Goal: Information Seeking & Learning: Learn about a topic

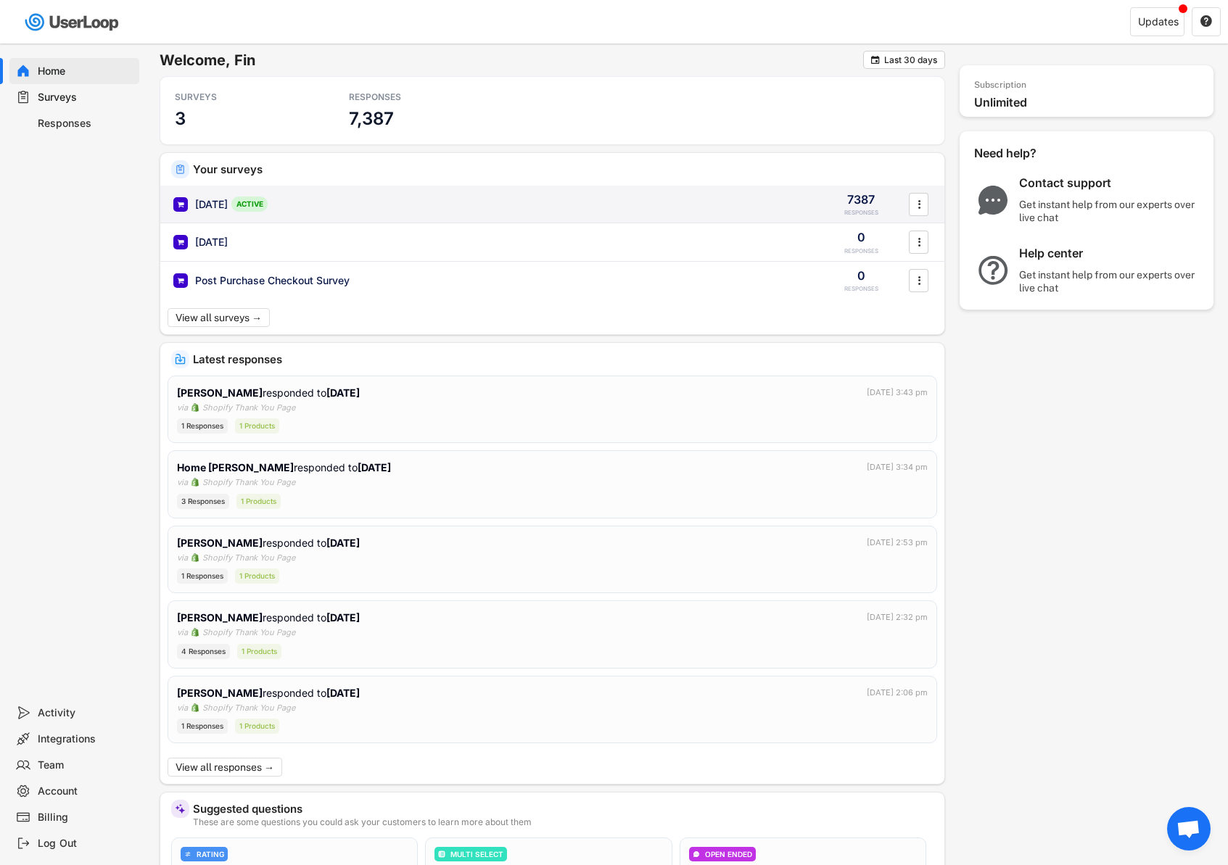
click at [223, 205] on div "[DATE]" at bounding box center [211, 204] width 33 height 15
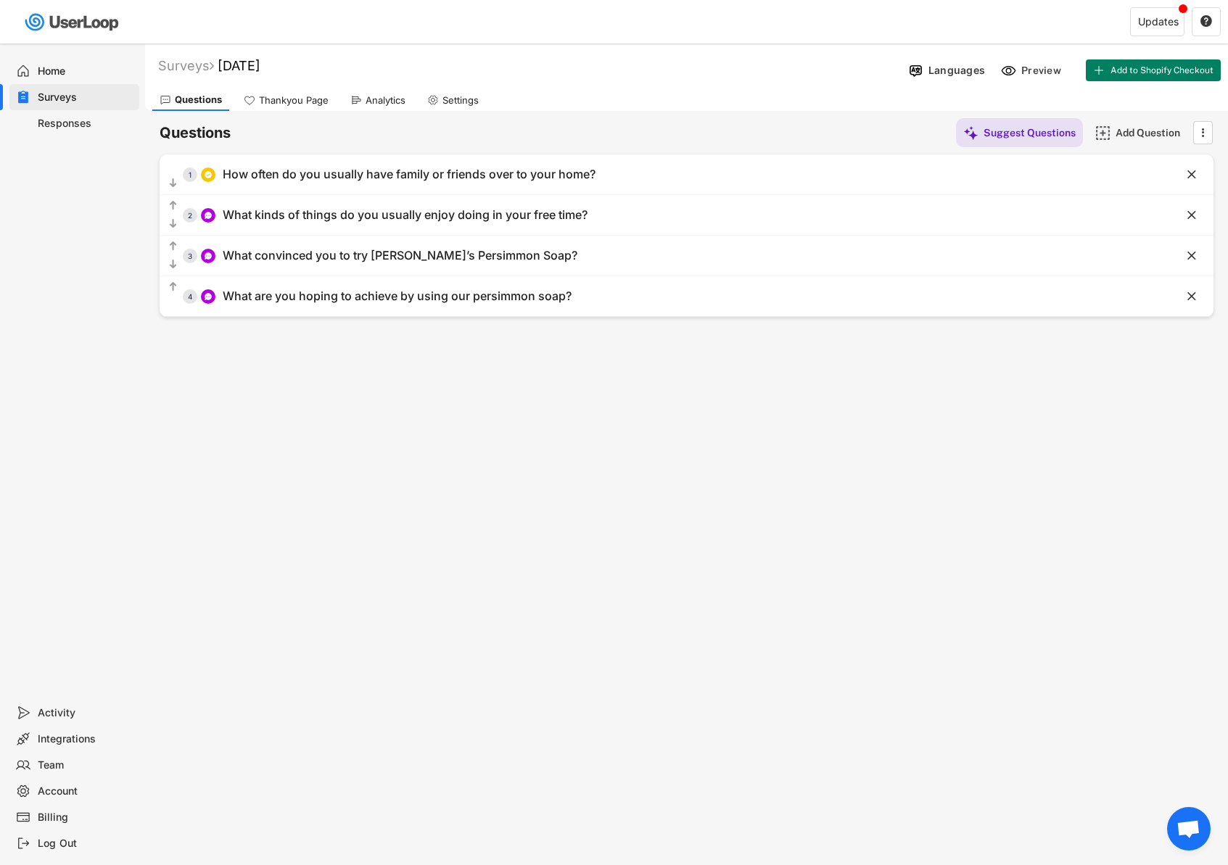
click at [365, 104] on div "Analytics" at bounding box center [385, 100] width 40 height 12
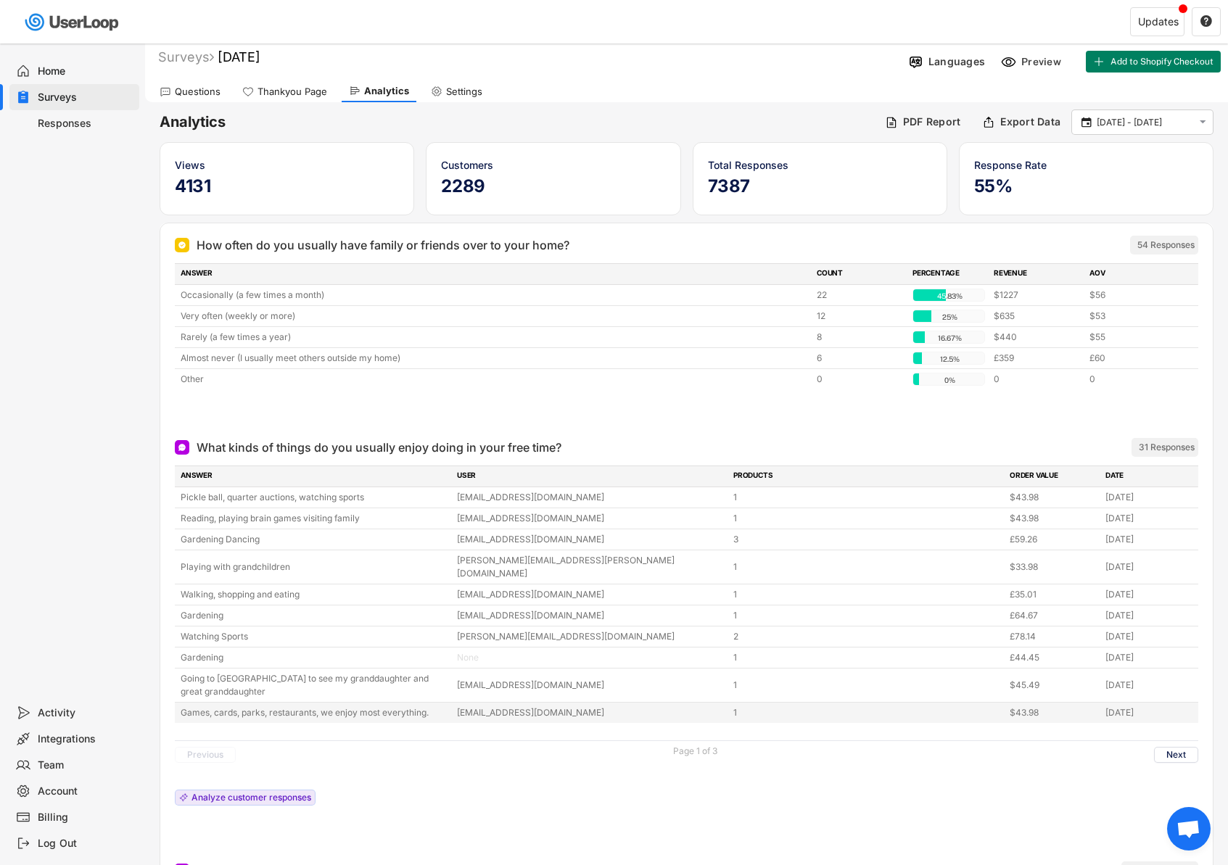
scroll to position [18, 0]
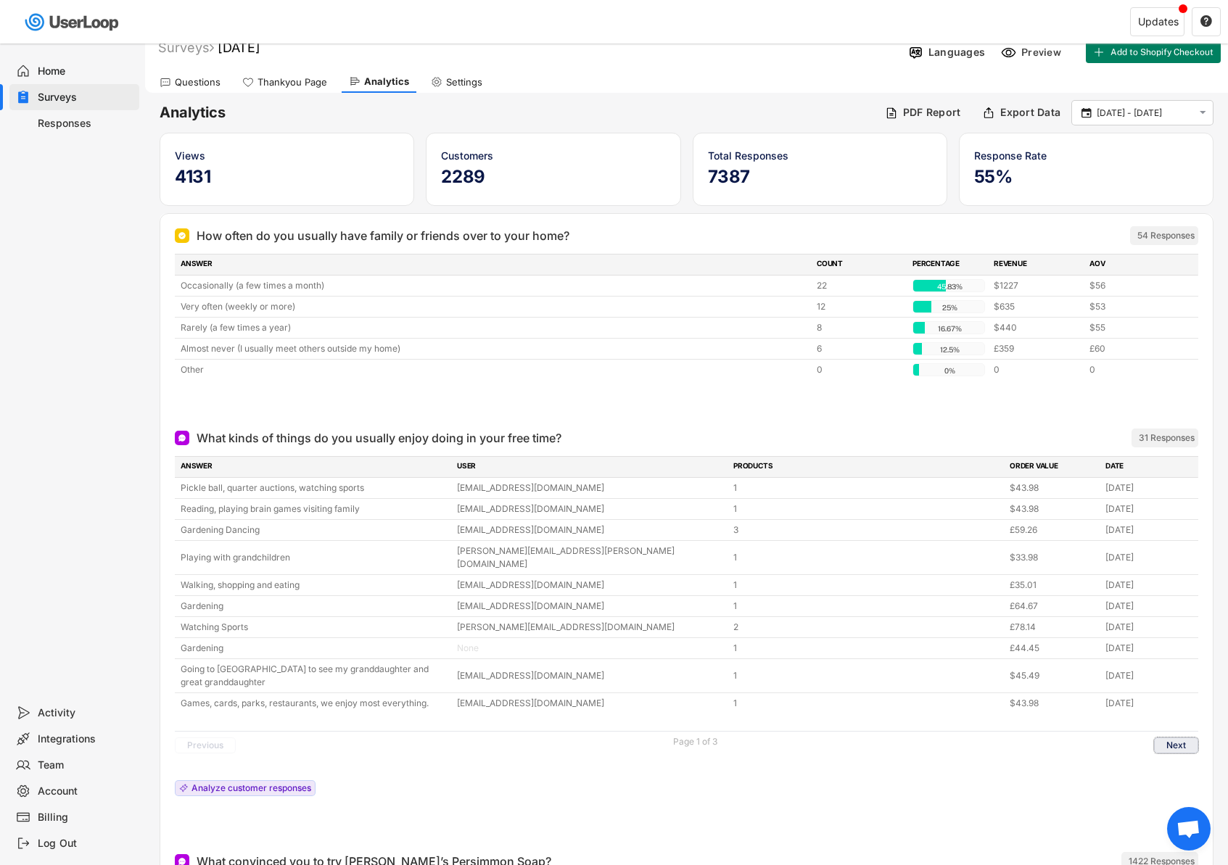
click at [1179, 737] on button "Next" at bounding box center [1176, 745] width 44 height 16
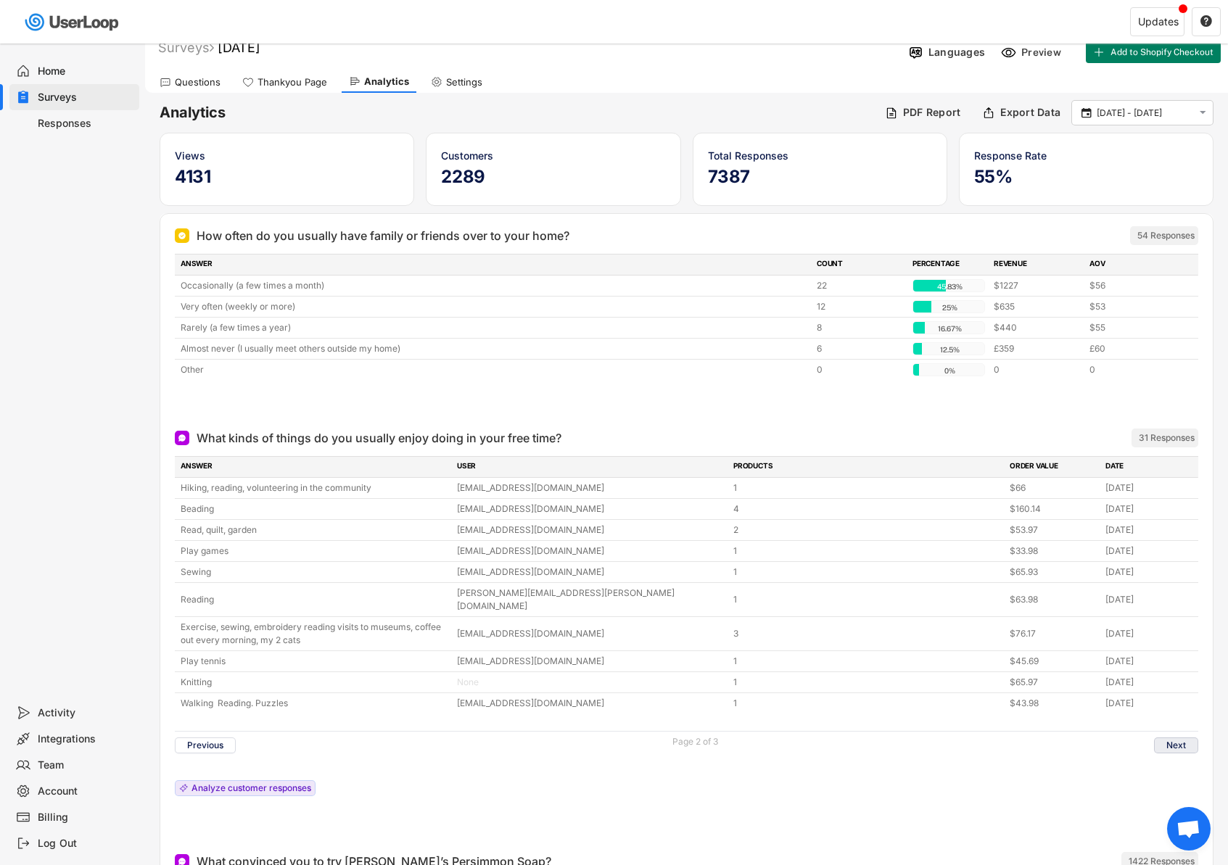
click at [1154, 737] on button "Next" at bounding box center [1176, 745] width 44 height 16
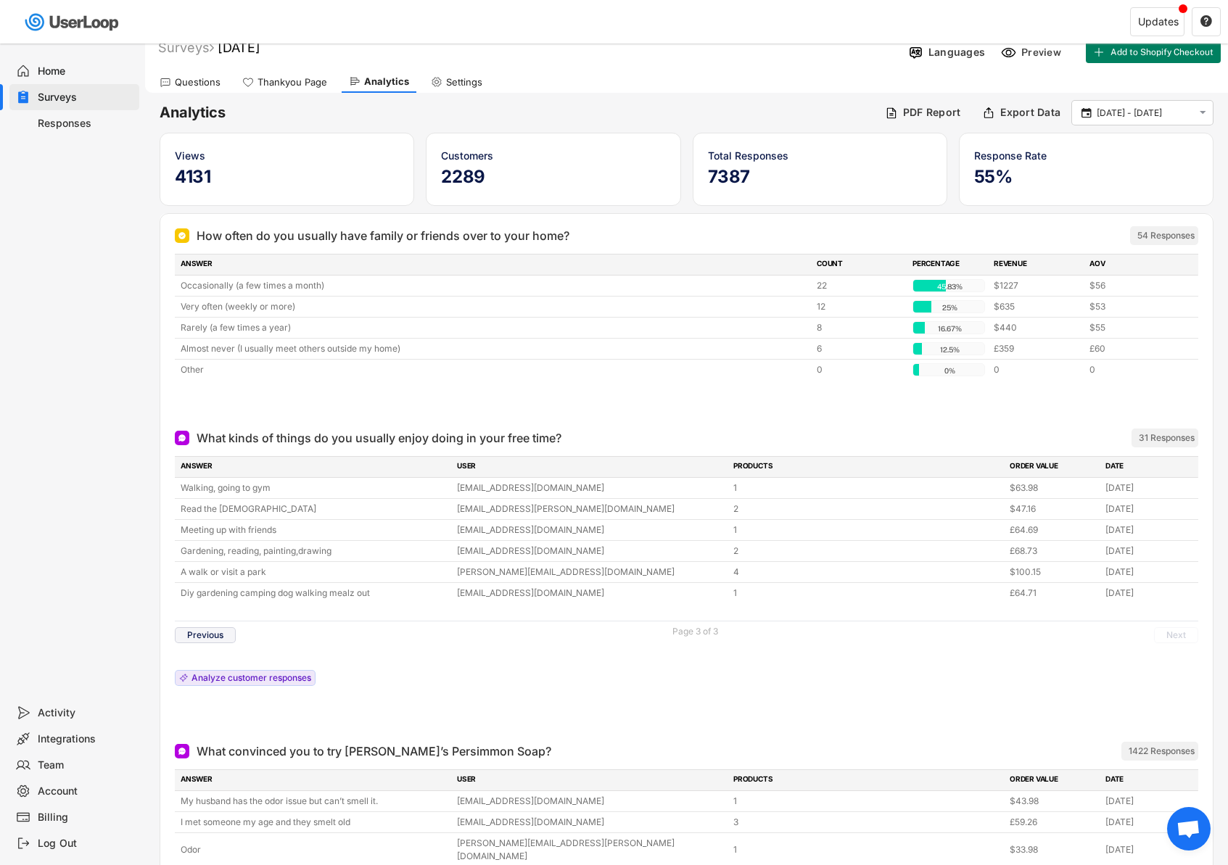
click at [199, 632] on button "Previous" at bounding box center [205, 635] width 61 height 16
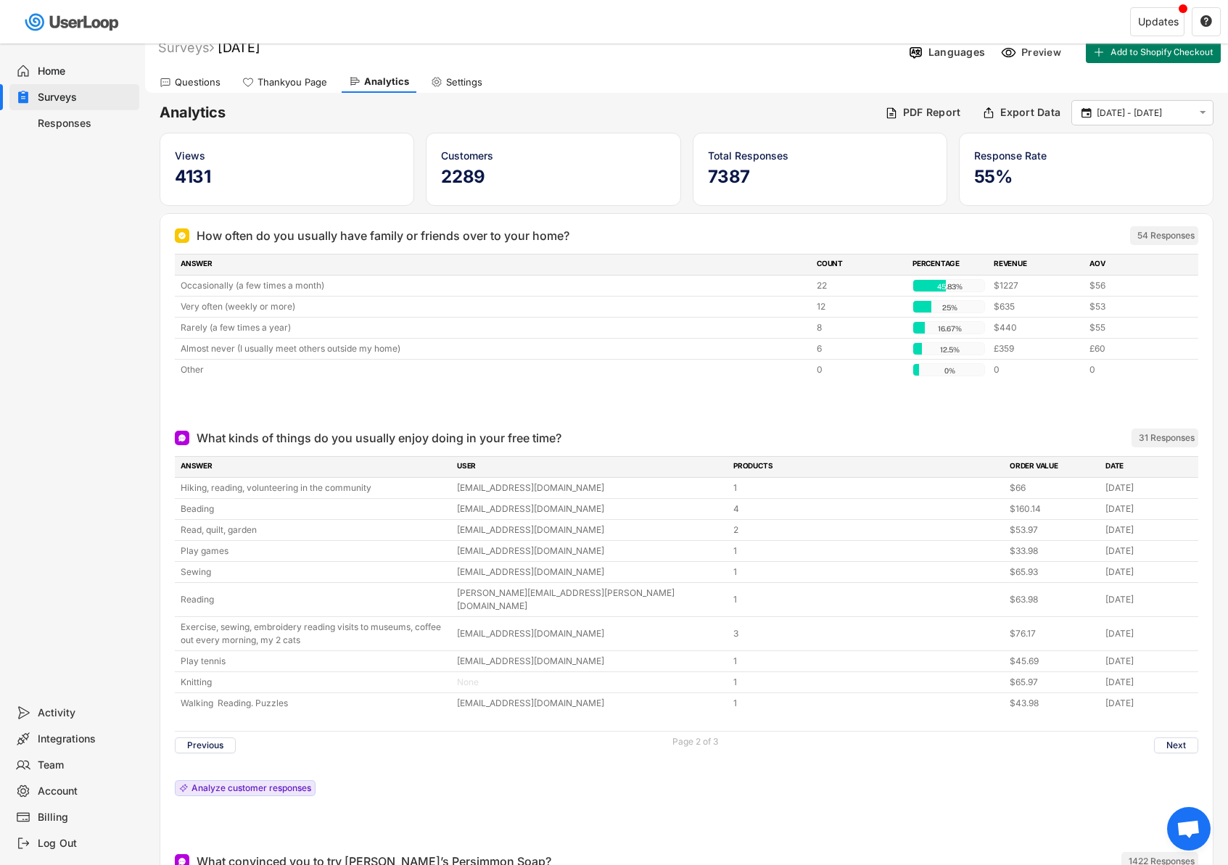
click at [202, 731] on div "Previous Page 2 of 3 Next" at bounding box center [686, 745] width 1023 height 28
click at [202, 737] on button "Previous" at bounding box center [205, 745] width 61 height 16
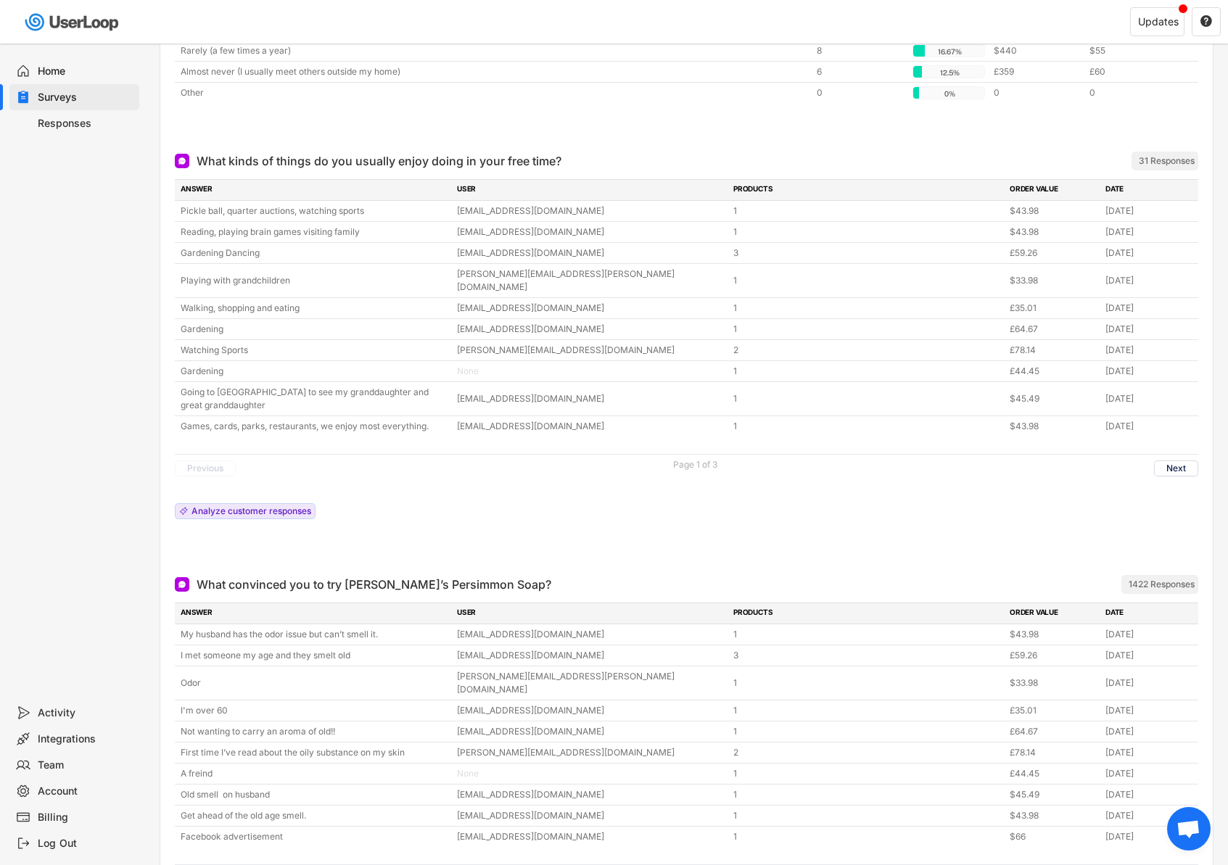
scroll to position [286, 0]
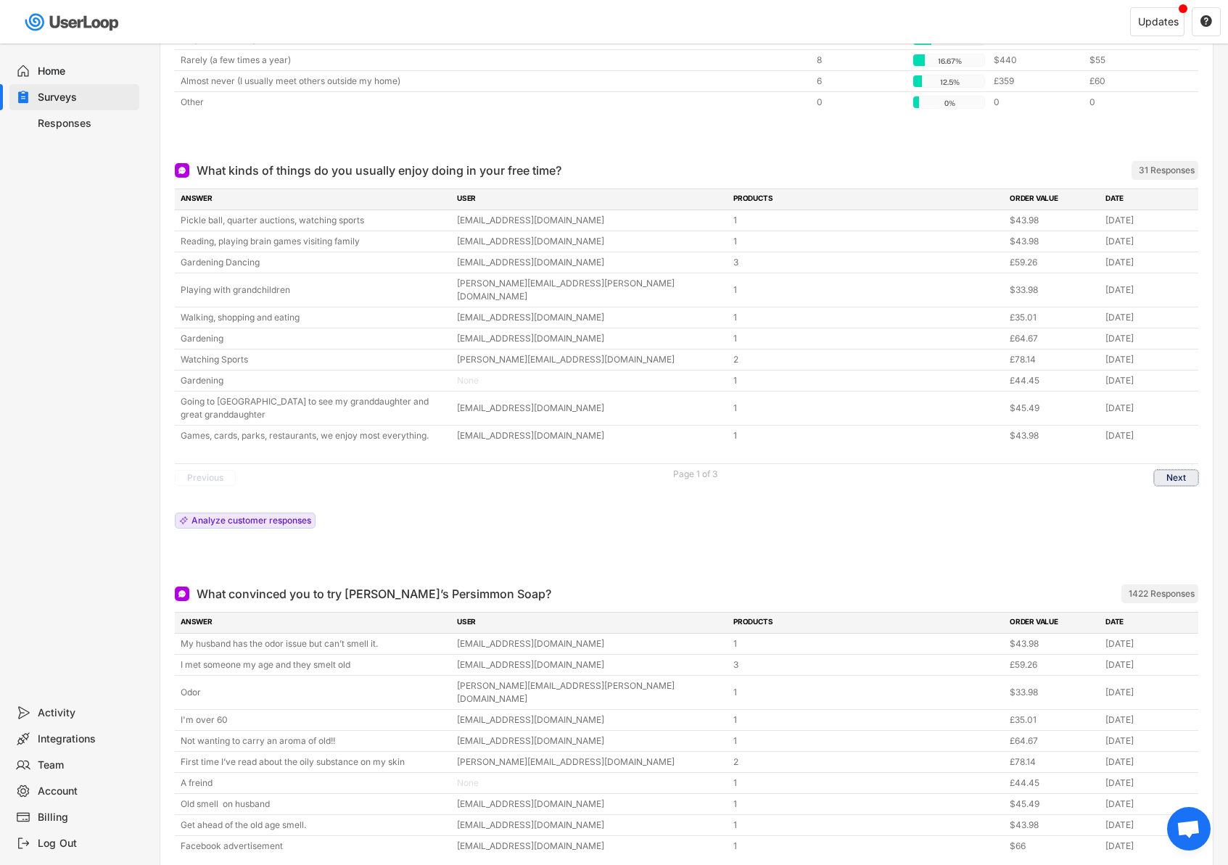
click at [1170, 470] on button "Next" at bounding box center [1176, 478] width 44 height 16
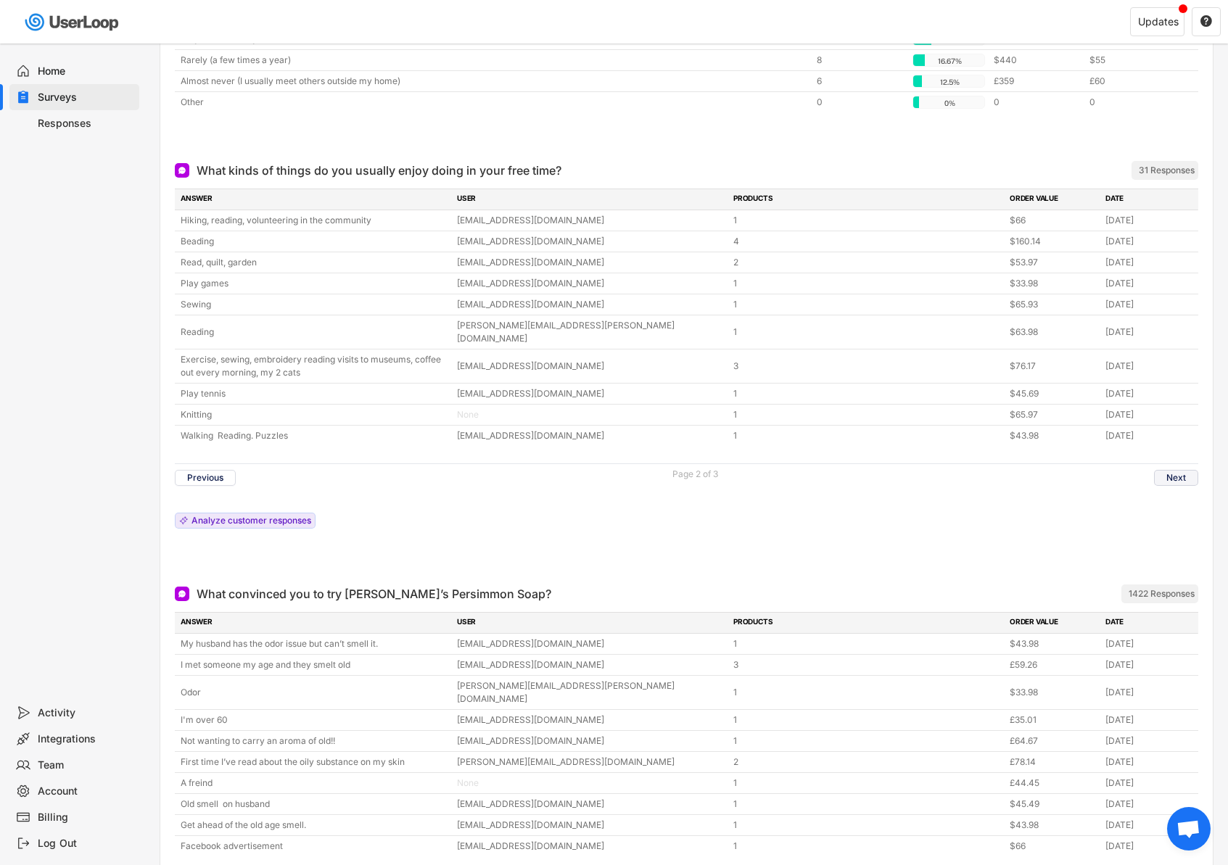
click at [1185, 470] on button "Next" at bounding box center [1176, 478] width 44 height 16
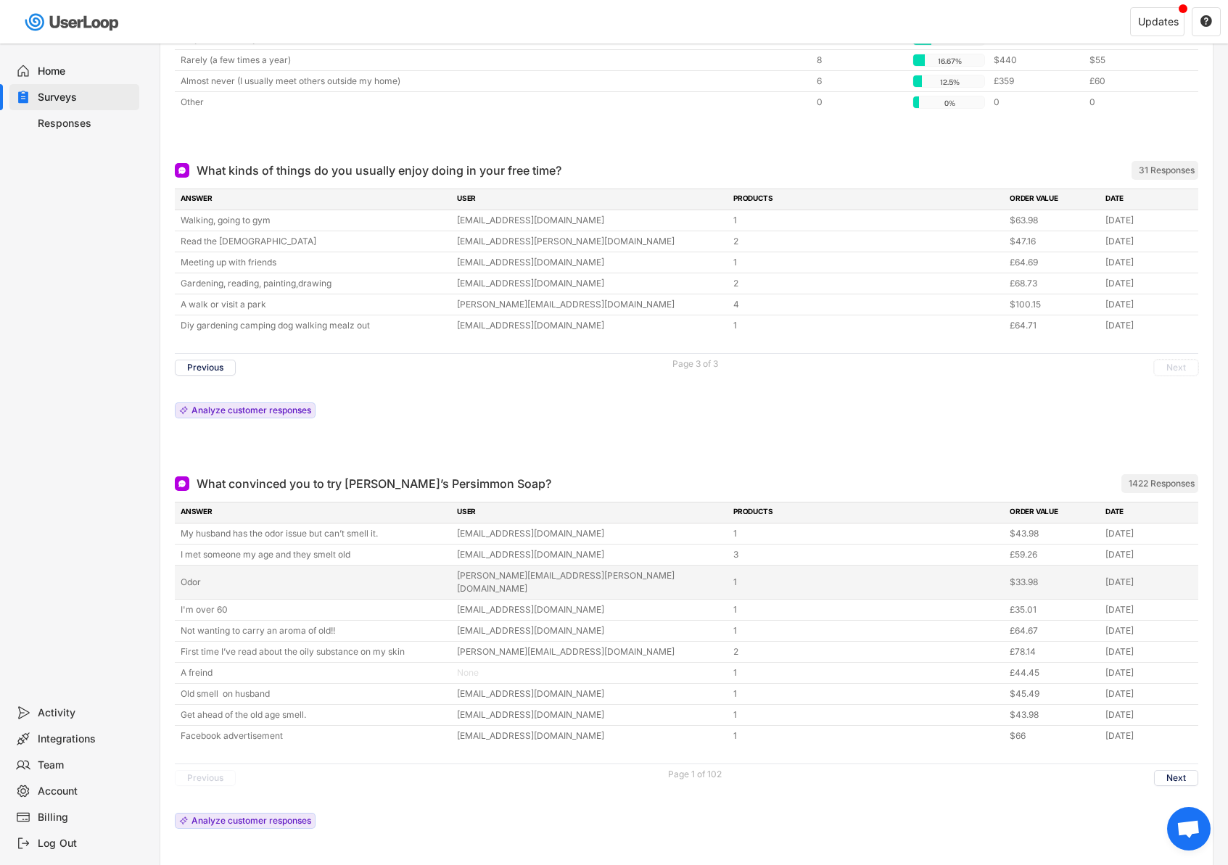
scroll to position [0, 0]
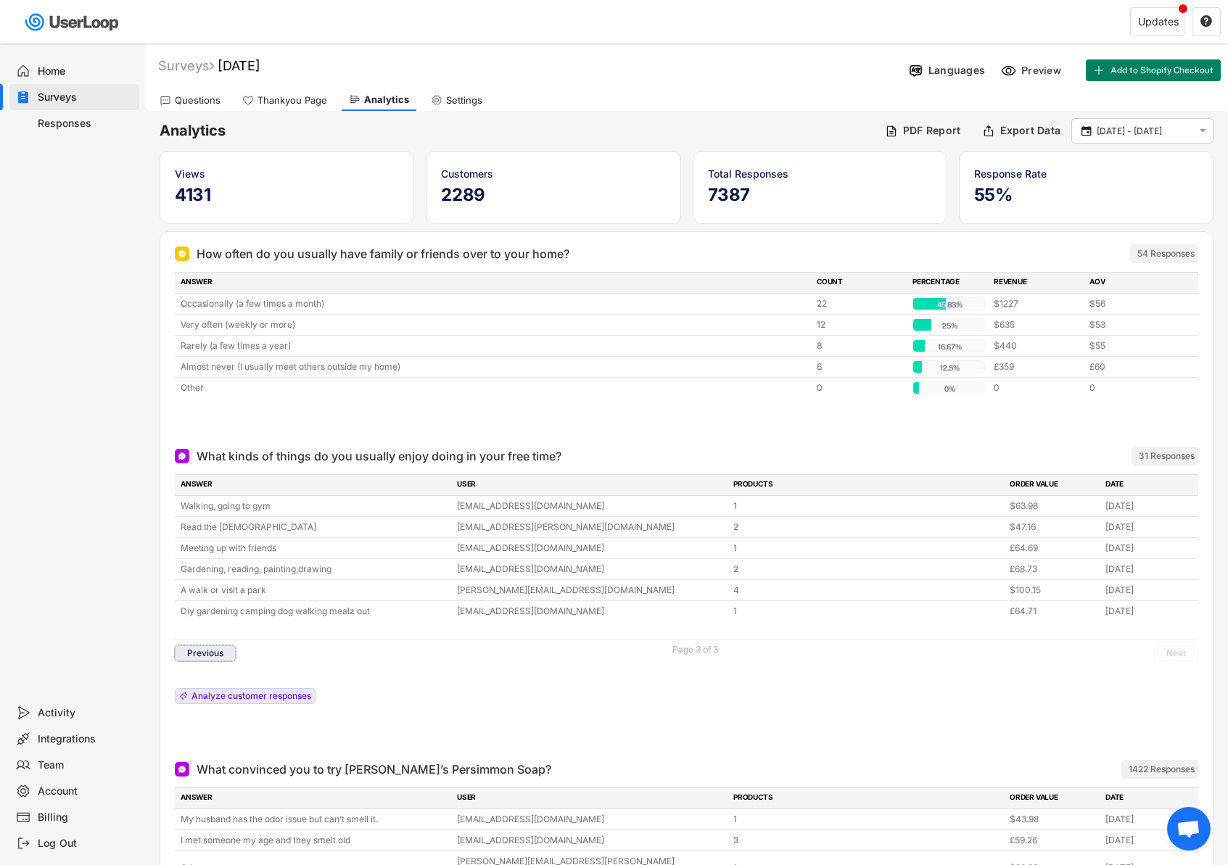
click at [212, 651] on button "Previous" at bounding box center [205, 653] width 61 height 16
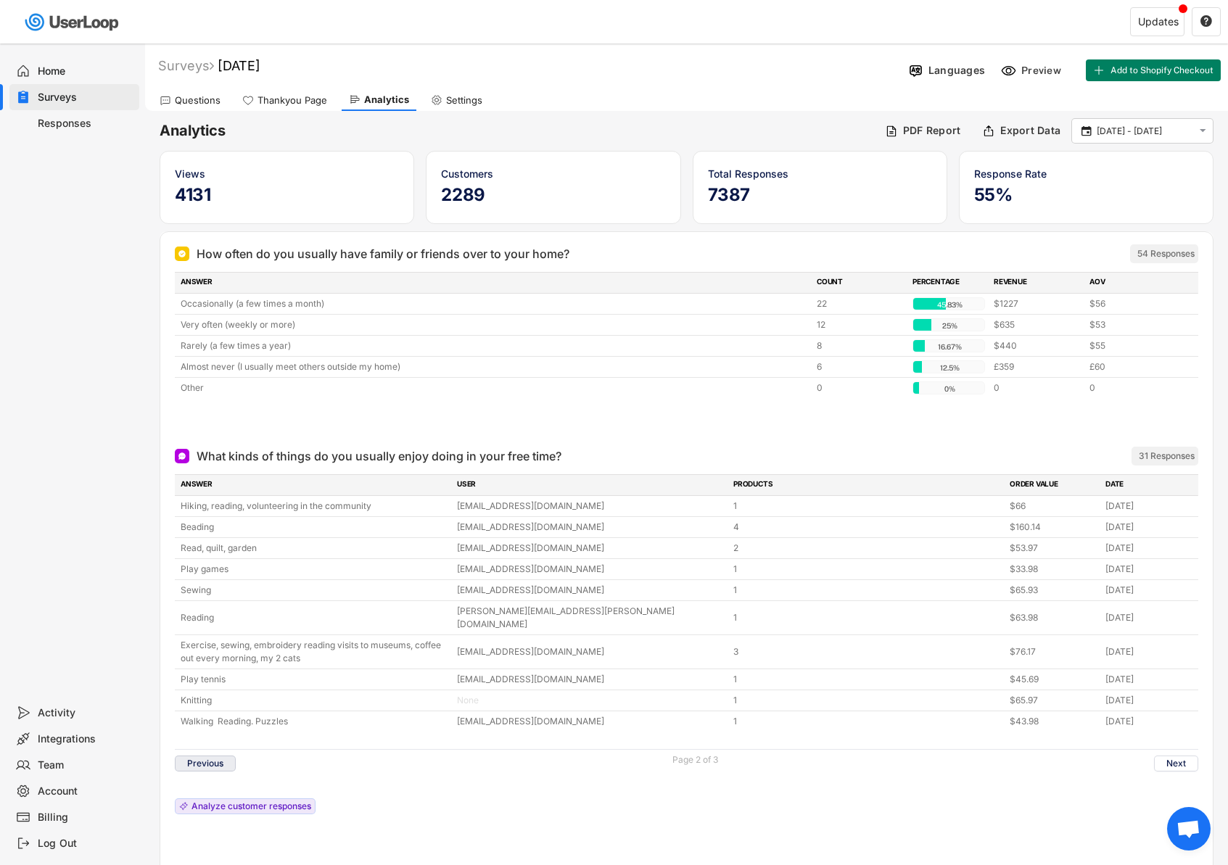
click at [205, 756] on button "Previous" at bounding box center [205, 764] width 61 height 16
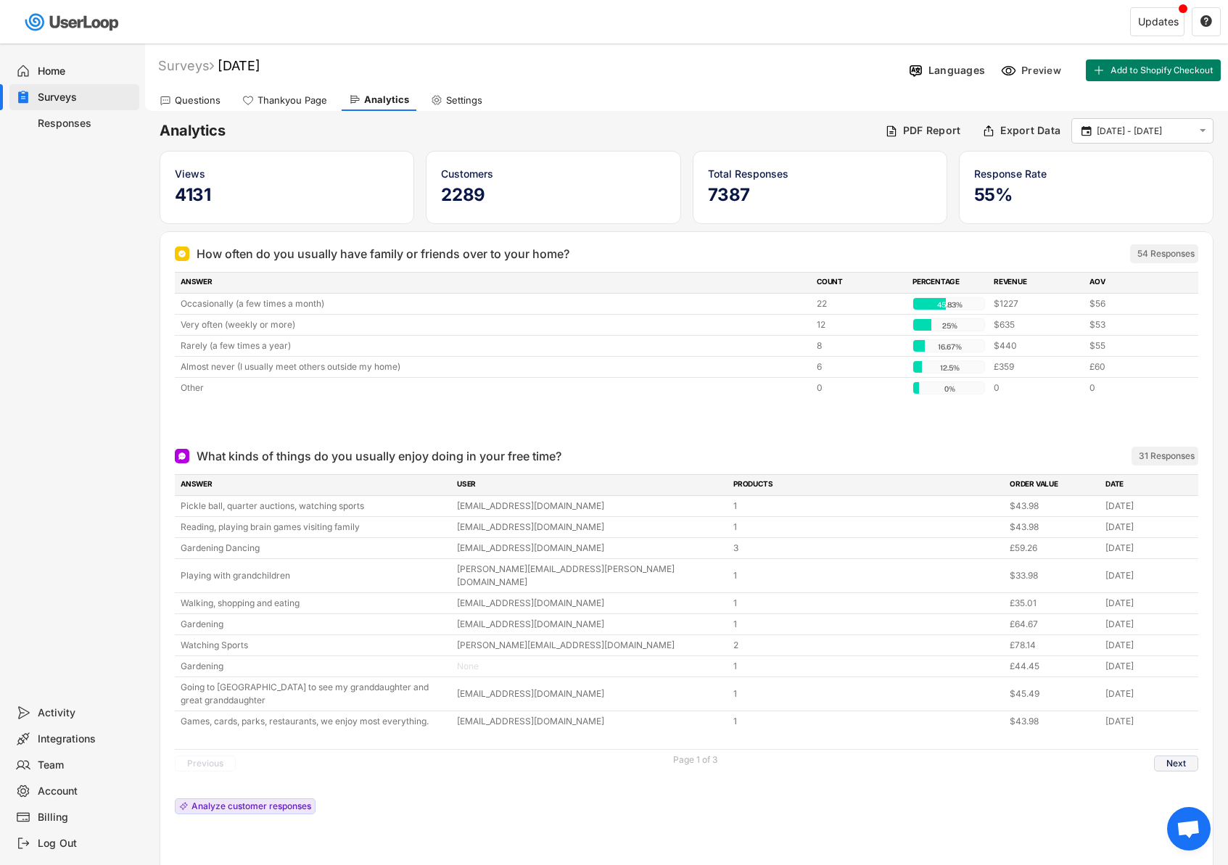
click at [1176, 756] on button "Next" at bounding box center [1176, 764] width 44 height 16
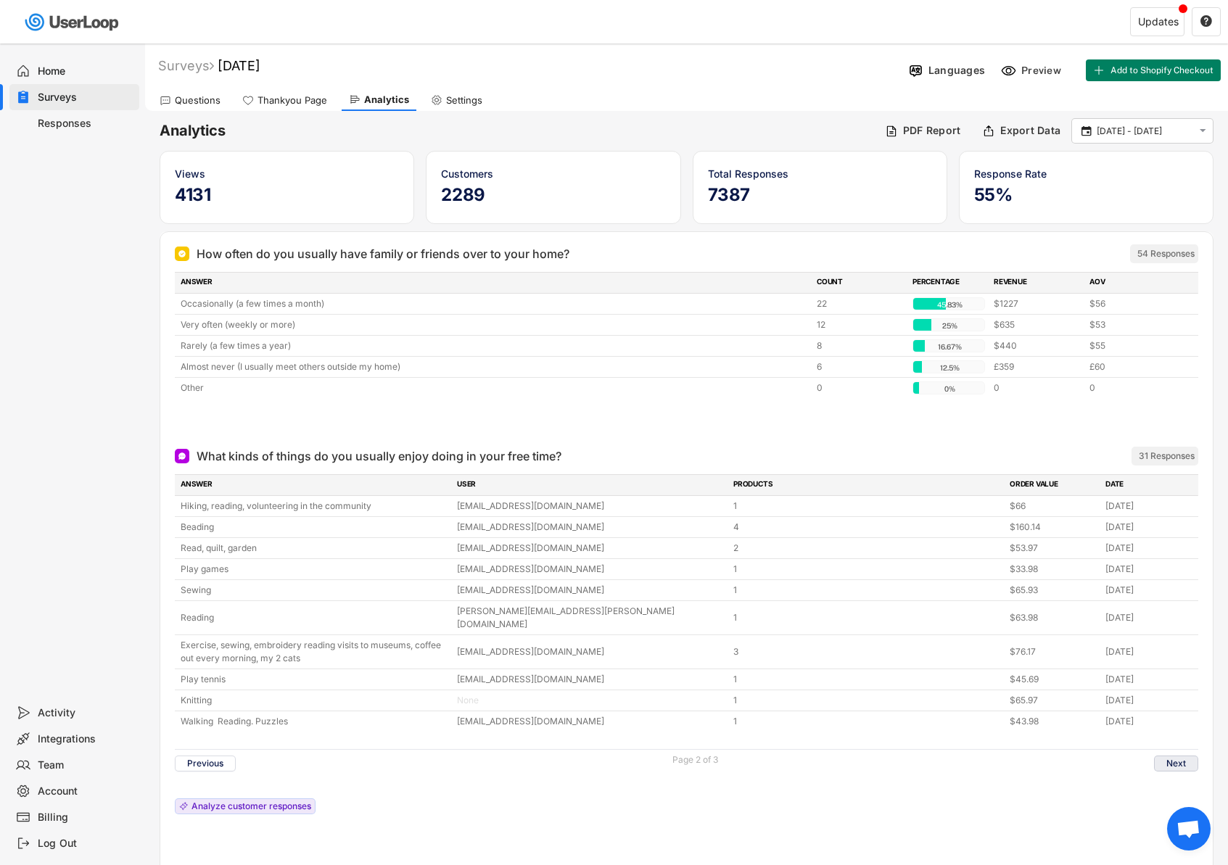
click at [1176, 756] on button "Next" at bounding box center [1176, 764] width 44 height 16
